Goal: Information Seeking & Learning: Learn about a topic

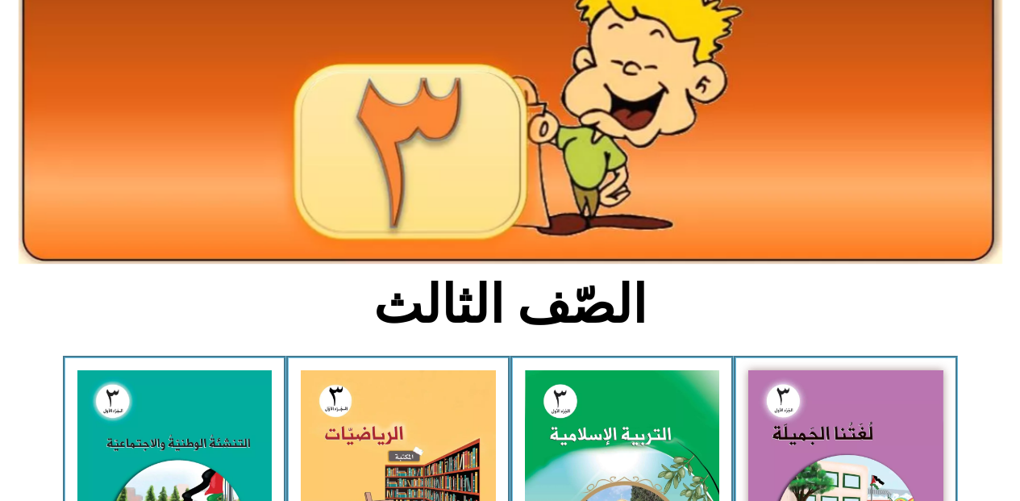
scroll to position [194, 0]
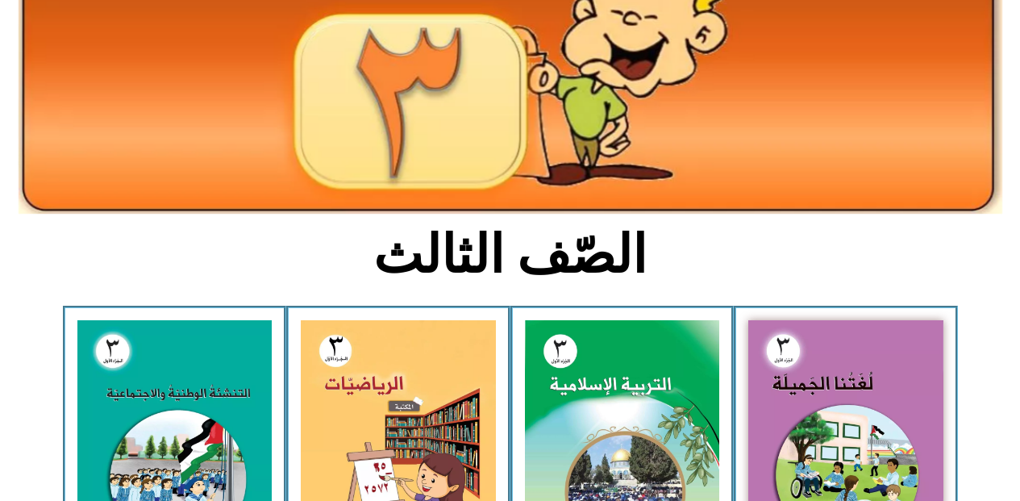
click at [497, 488] on div "الرياضيات - الجزء الأول​" at bounding box center [398, 451] width 224 height 290
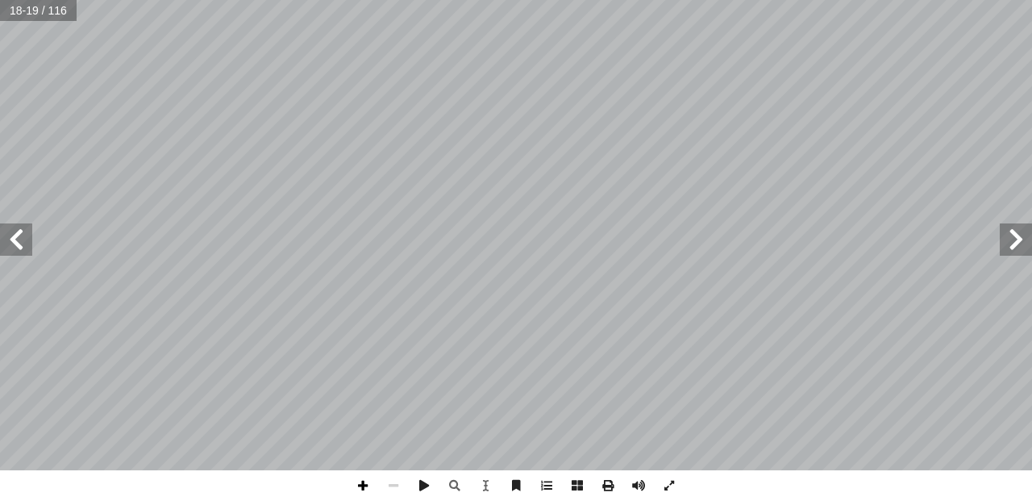
click at [364, 489] on span at bounding box center [363, 485] width 31 height 31
click at [358, 486] on span at bounding box center [363, 485] width 31 height 31
click at [18, 244] on span at bounding box center [16, 239] width 32 height 32
